Goal: Transaction & Acquisition: Download file/media

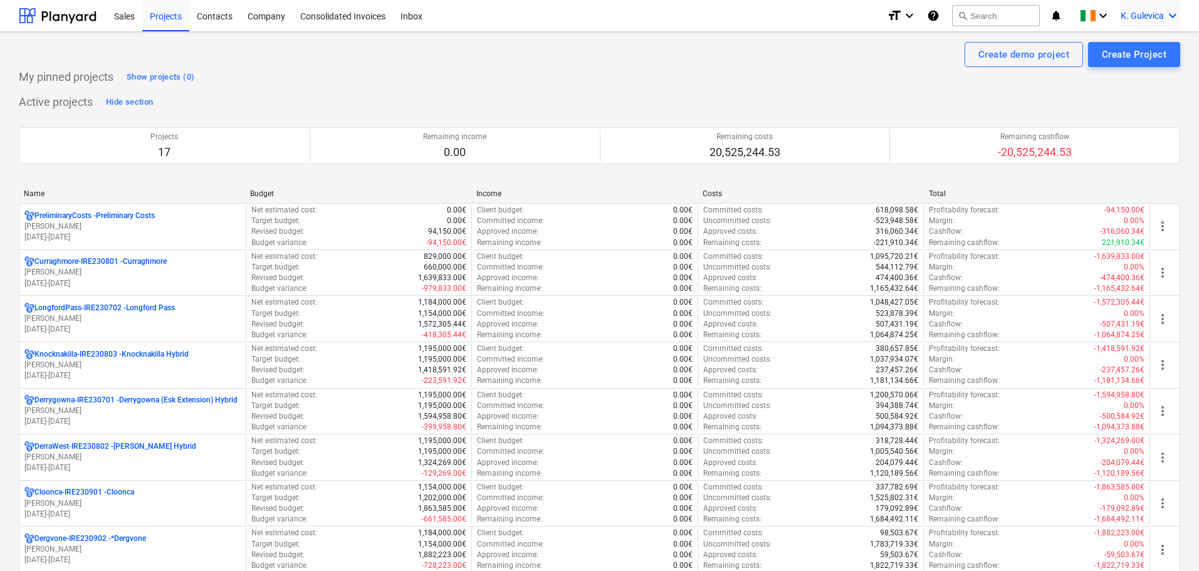
click at [1159, 13] on span "K. Gulevica" at bounding box center [1142, 16] width 43 height 10
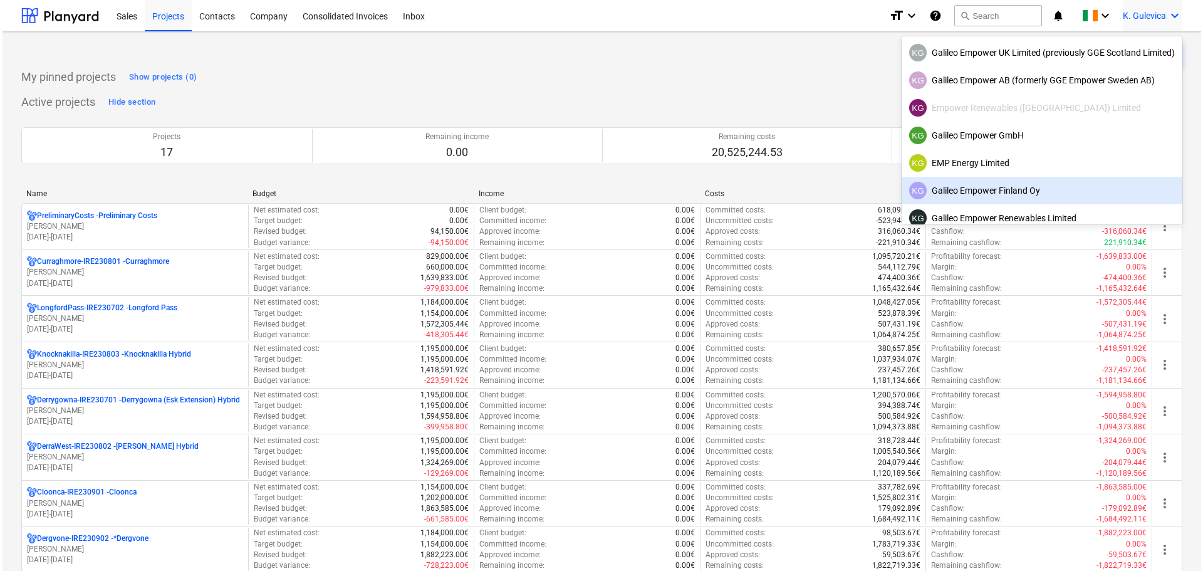
scroll to position [79, 0]
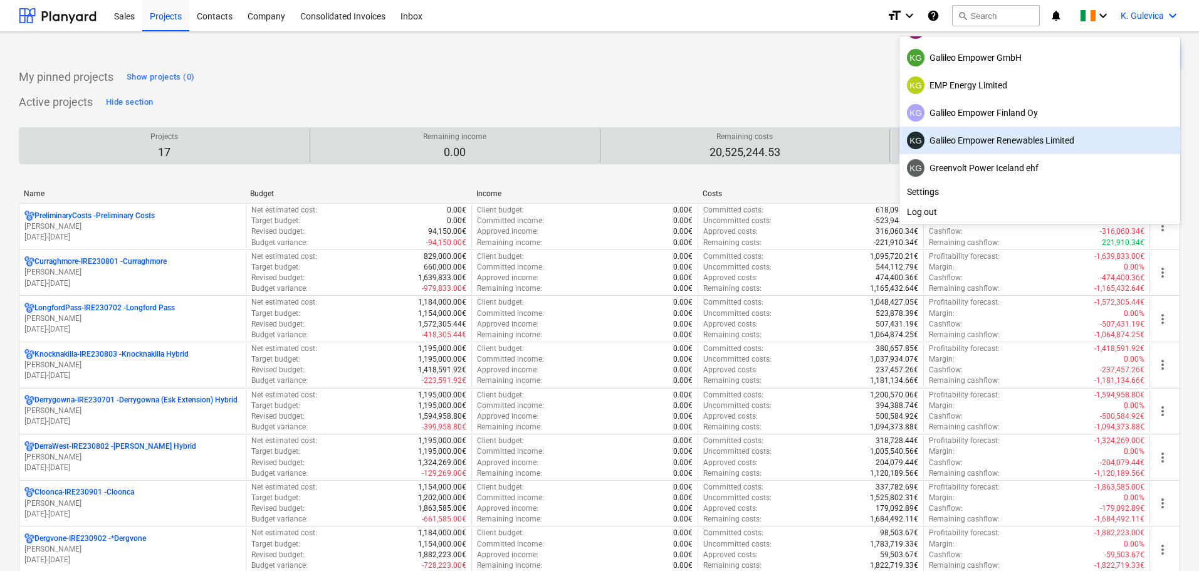
click at [989, 140] on div "KG Galileo Empower Renewables Limited" at bounding box center [1040, 141] width 266 height 18
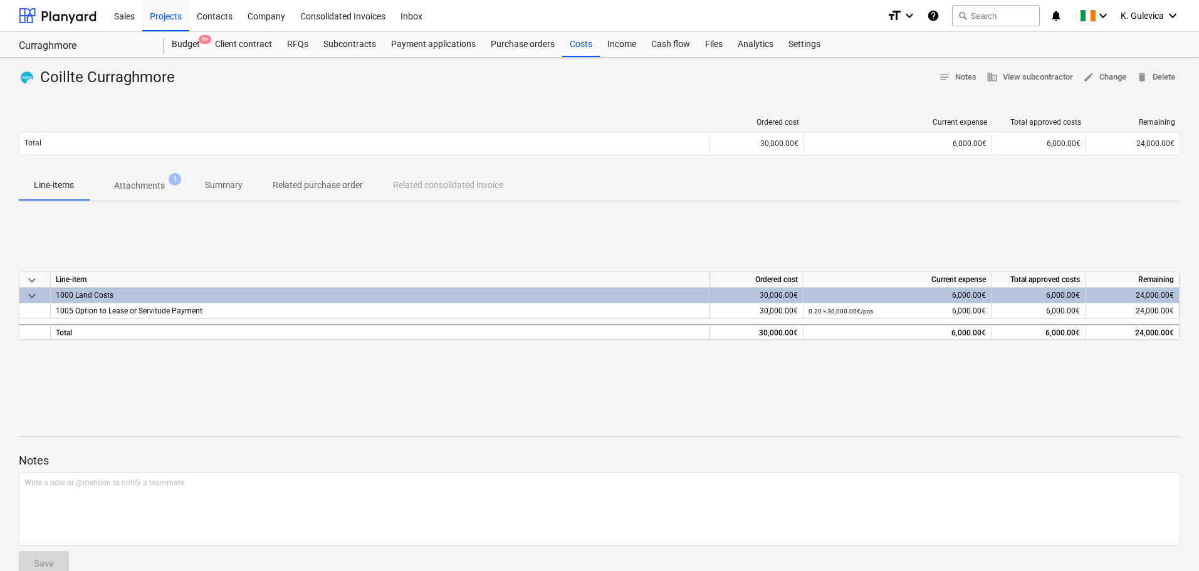
click at [135, 184] on p "Attachments" at bounding box center [139, 185] width 51 height 13
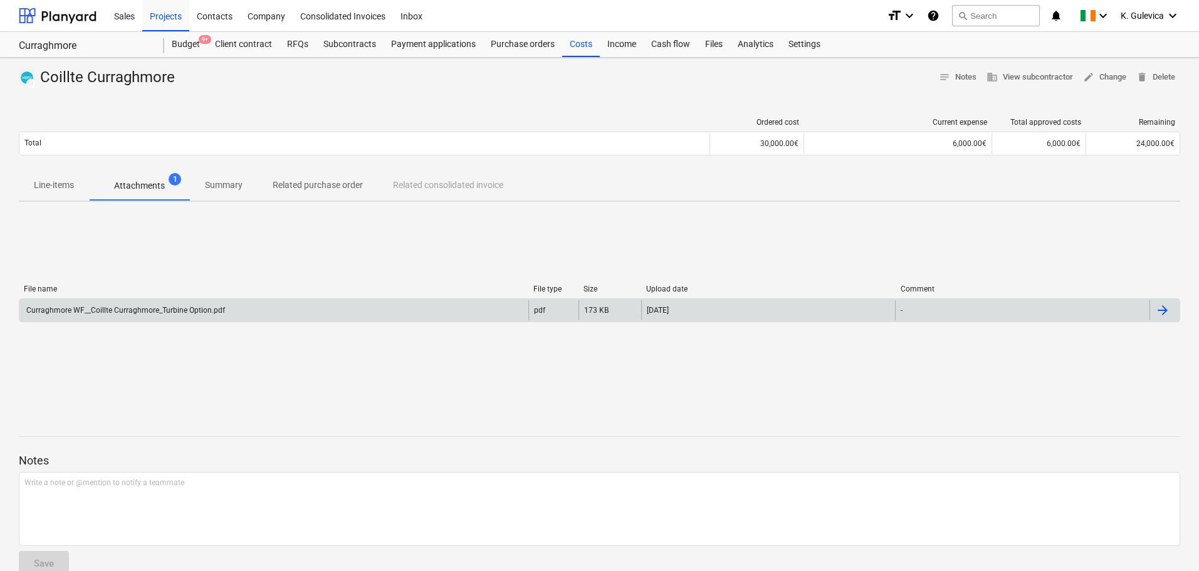
click at [182, 311] on div "Curraghmore WF__Coillte Curraghmore_Turbine Option.pdf" at bounding box center [124, 310] width 201 height 9
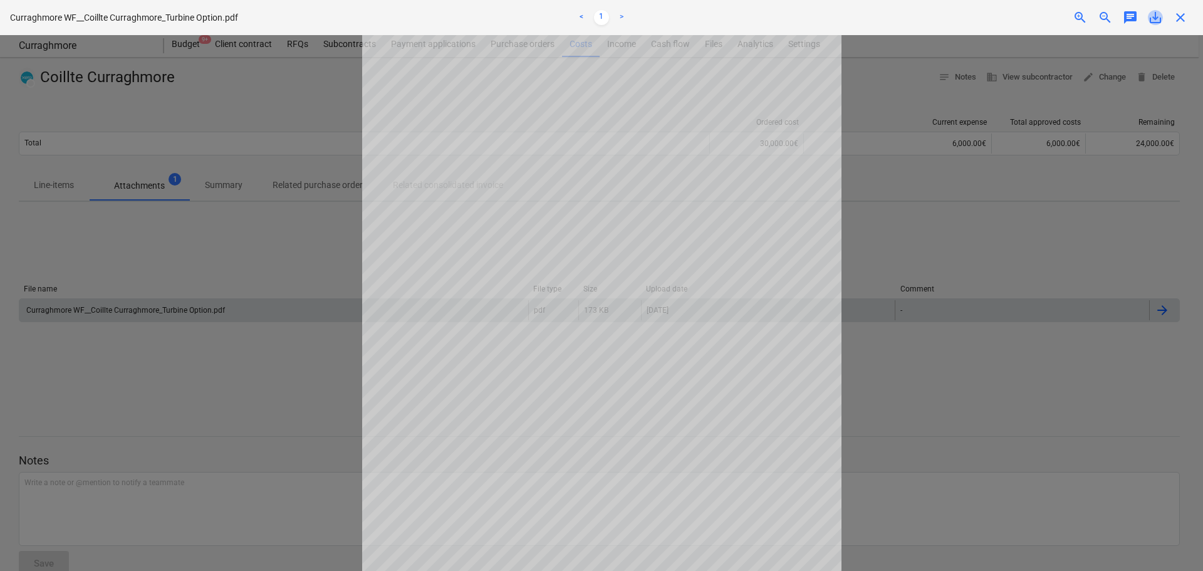
click at [1161, 14] on span "save_alt" at bounding box center [1155, 17] width 15 height 15
